Goal: Task Accomplishment & Management: Use online tool/utility

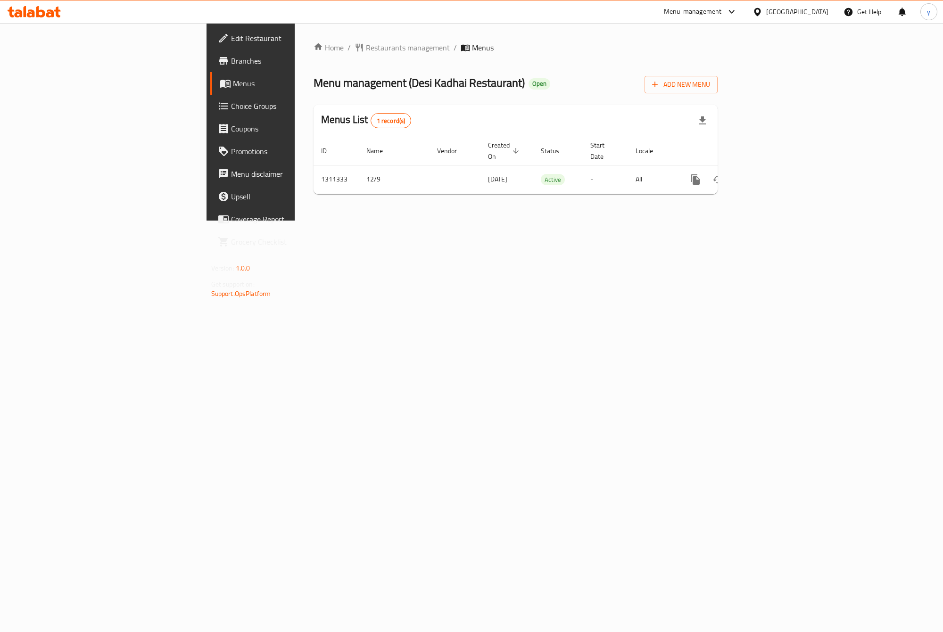
click at [231, 62] on span "Branches" at bounding box center [293, 60] width 125 height 11
click at [769, 174] on icon "enhanced table" at bounding box center [762, 179] width 11 height 11
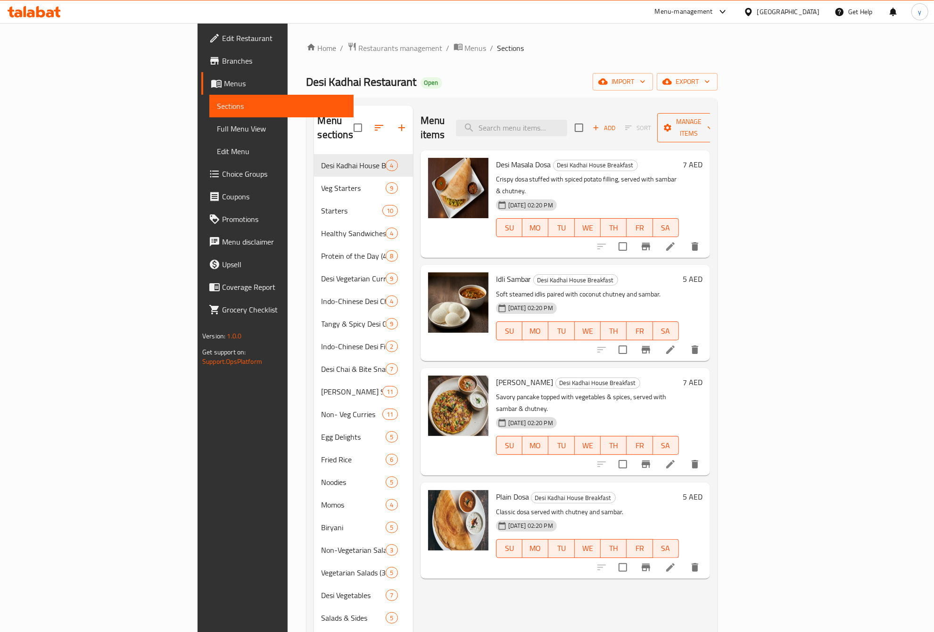
click at [713, 122] on span "Manage items" at bounding box center [689, 128] width 48 height 24
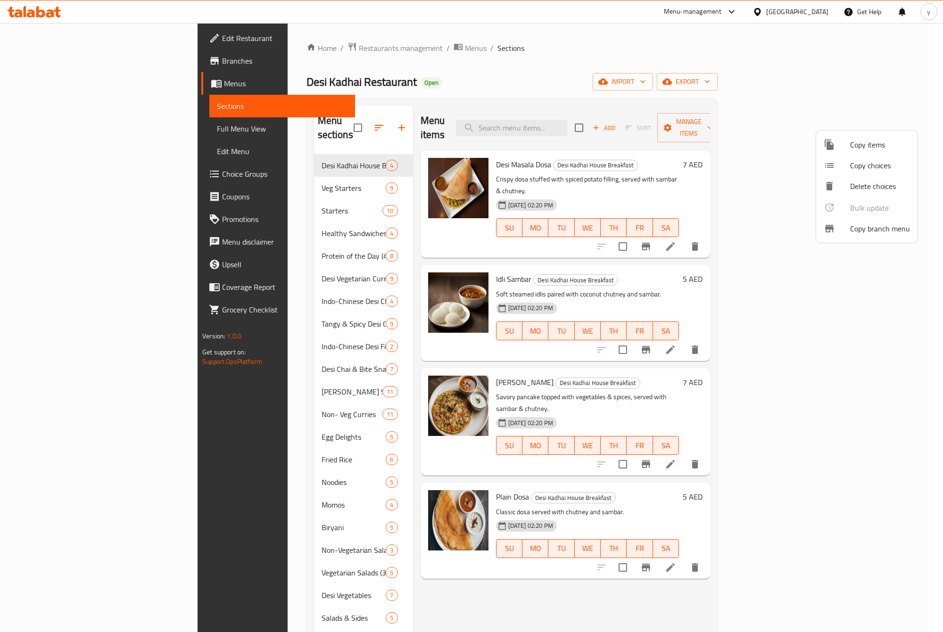
click at [866, 230] on span "Copy branch menu" at bounding box center [880, 228] width 60 height 11
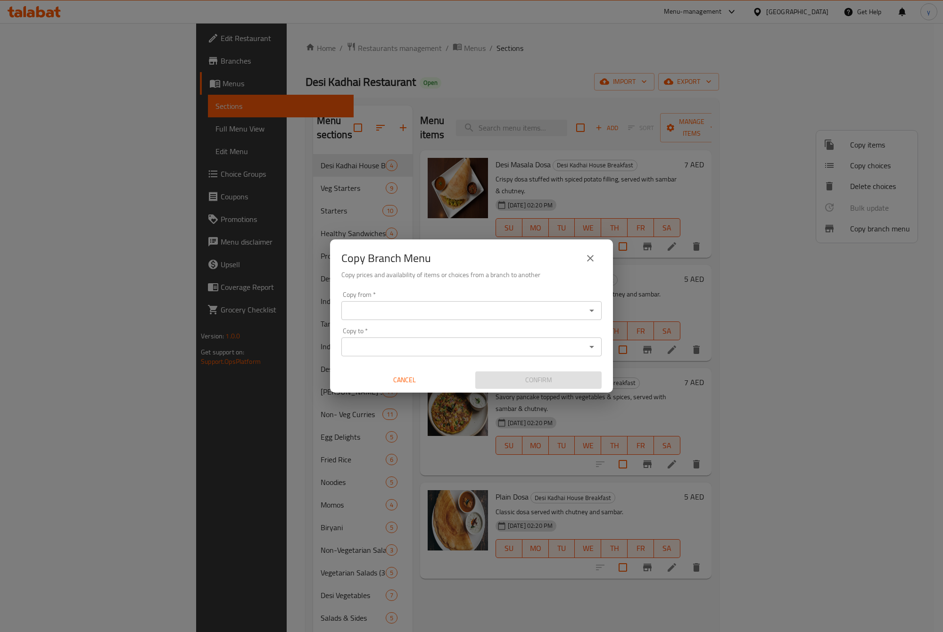
click at [539, 304] on input "Copy from   *" at bounding box center [463, 310] width 239 height 13
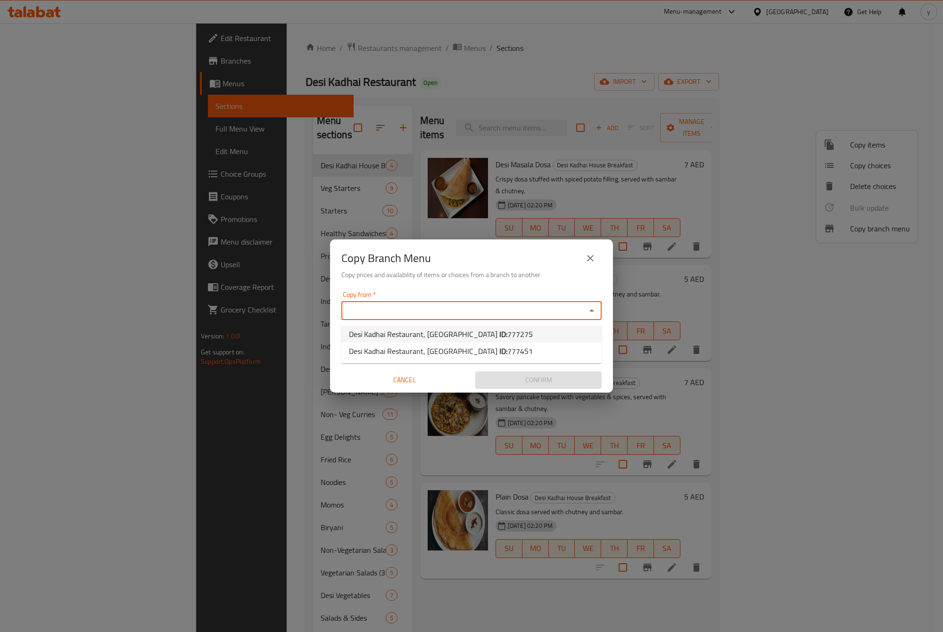
click at [500, 331] on li "Desi Kadhai Restaurant, Mussafah ID: 777275" at bounding box center [471, 334] width 260 height 17
type input "Desi Kadhai Restaurant, [GEOGRAPHIC_DATA]"
click at [529, 346] on input "Copy to   *" at bounding box center [463, 346] width 239 height 13
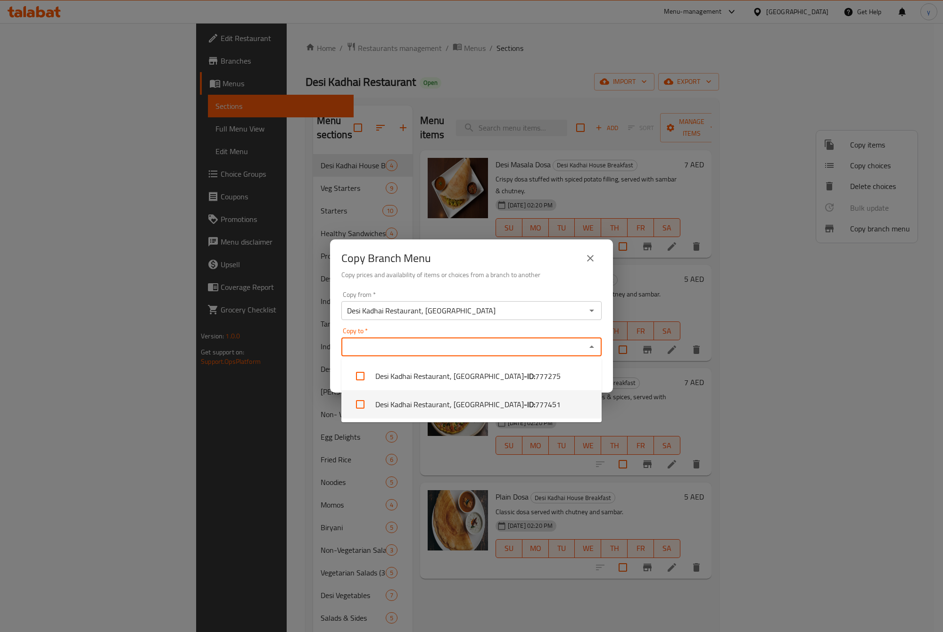
click at [543, 402] on li "Desi Kadhai Restaurant, Mussafah - ID: 777451" at bounding box center [471, 404] width 260 height 28
checkbox input "true"
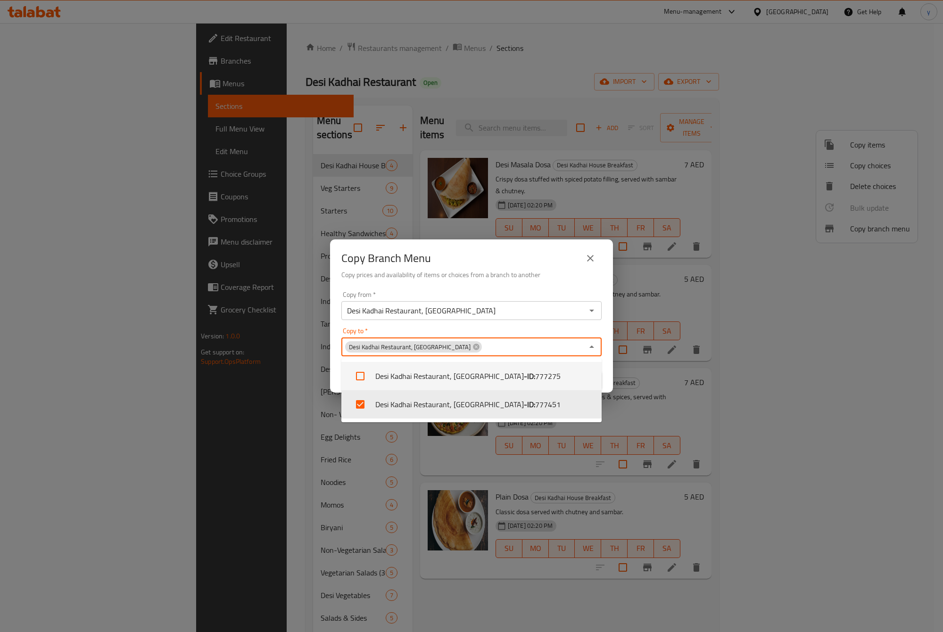
click at [519, 254] on div "Copy Branch Menu" at bounding box center [471, 258] width 260 height 23
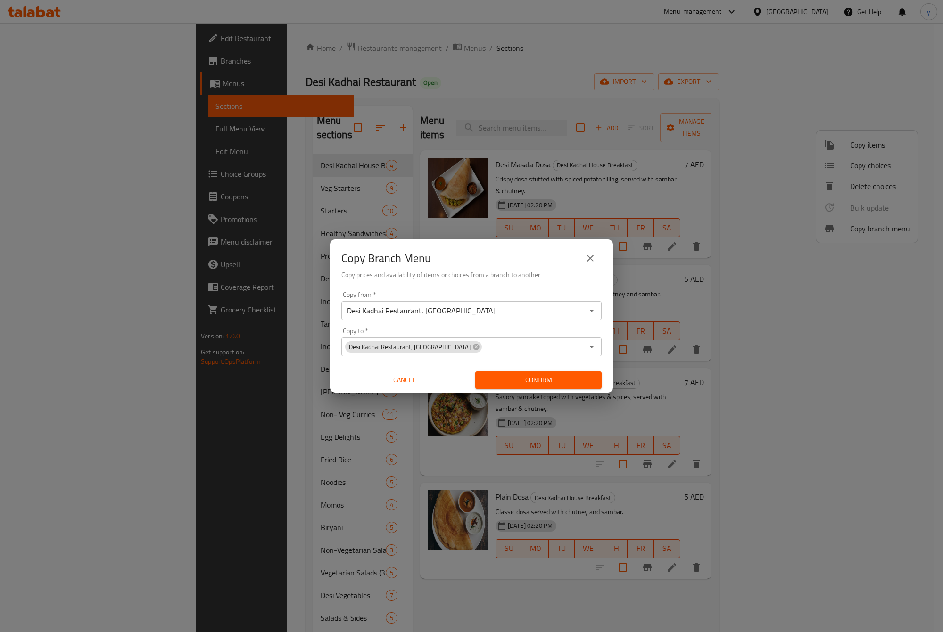
click at [505, 350] on input "Copy to   *" at bounding box center [533, 346] width 100 height 13
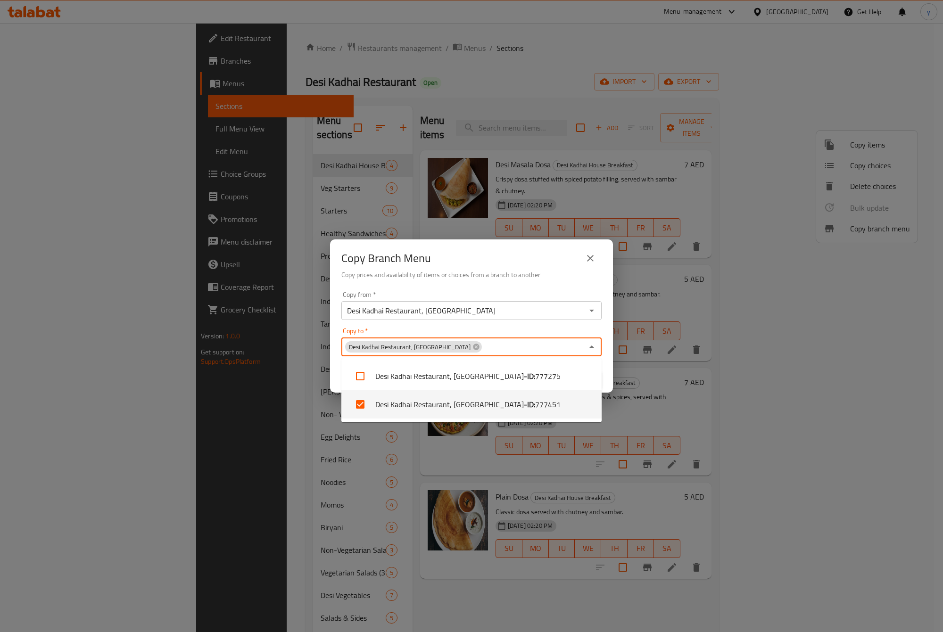
click at [505, 350] on input "Copy to   *" at bounding box center [533, 346] width 100 height 13
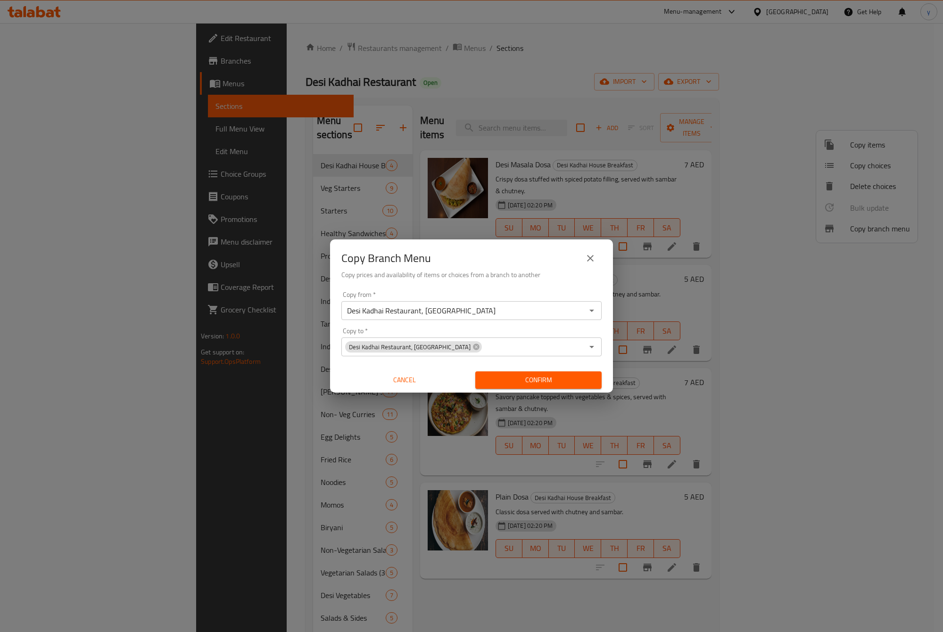
click at [524, 380] on span "Confirm" at bounding box center [538, 380] width 111 height 12
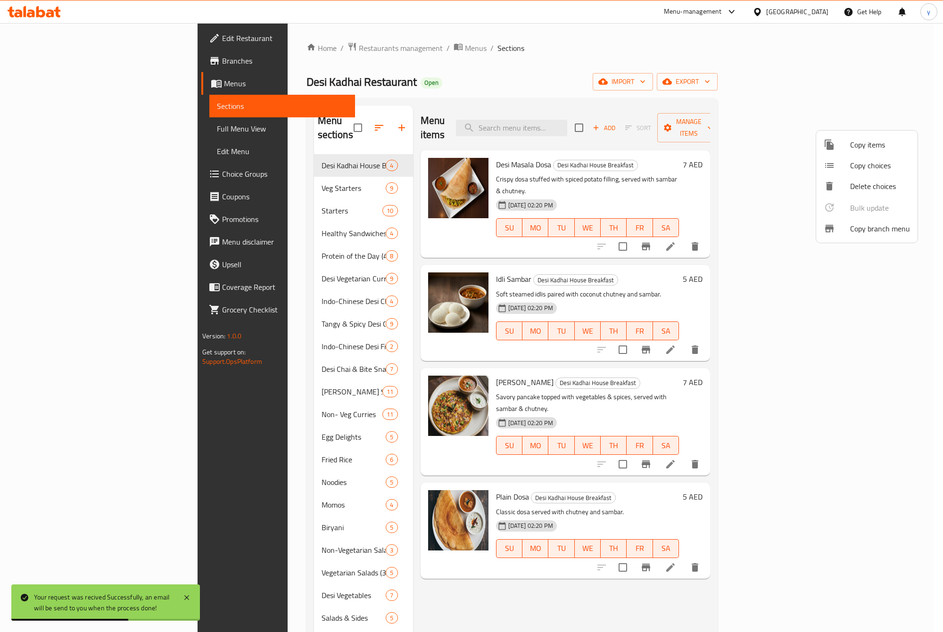
click at [60, 59] on div at bounding box center [471, 316] width 943 height 632
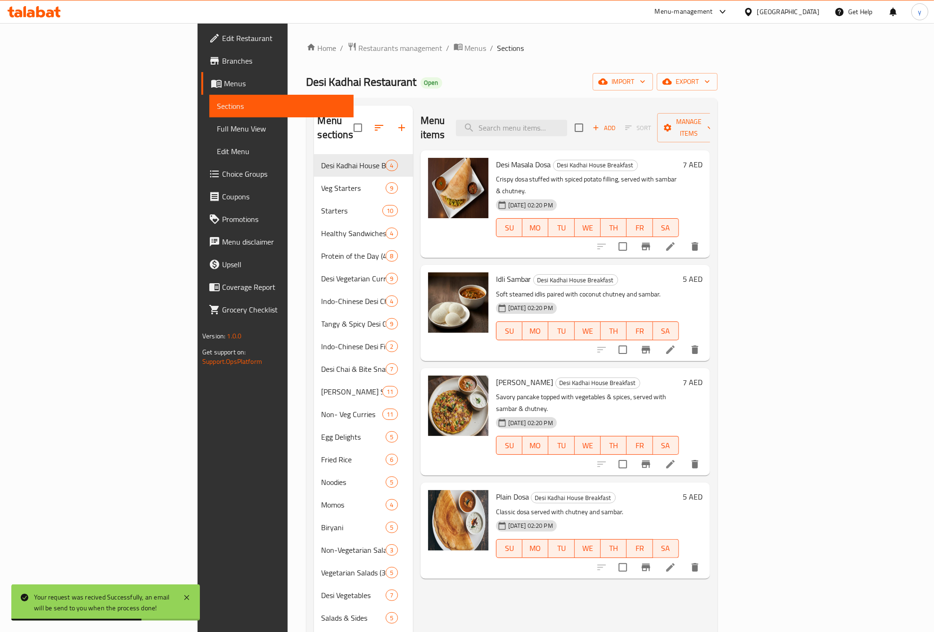
click at [222, 59] on span "Branches" at bounding box center [284, 60] width 124 height 11
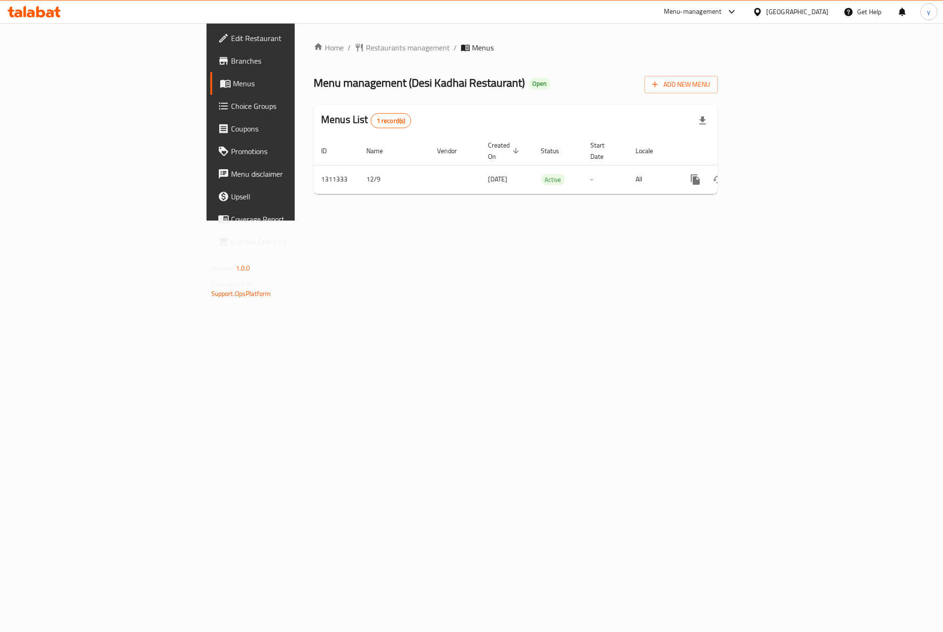
click at [231, 65] on span "Branches" at bounding box center [293, 60] width 125 height 11
